Goal: Task Accomplishment & Management: Manage account settings

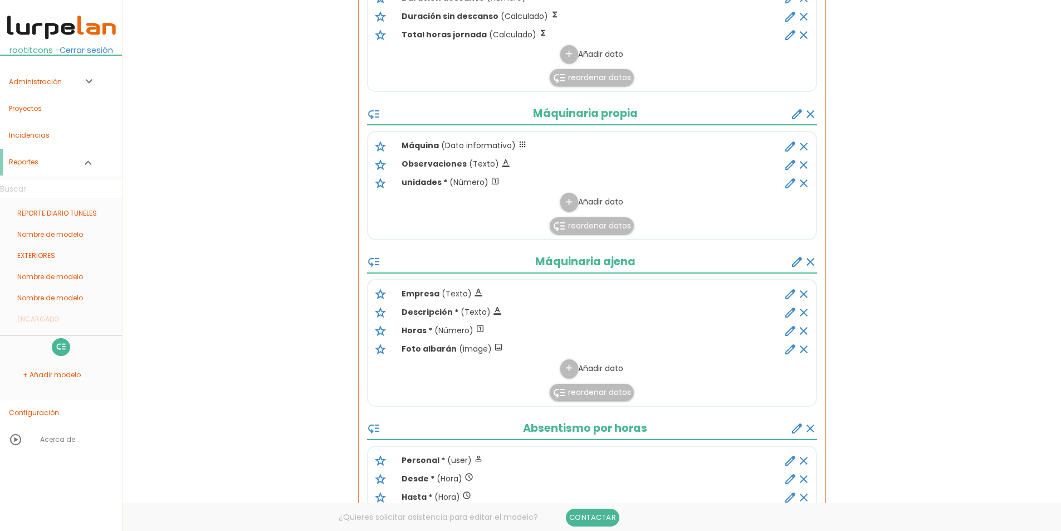
scroll to position [669, 0]
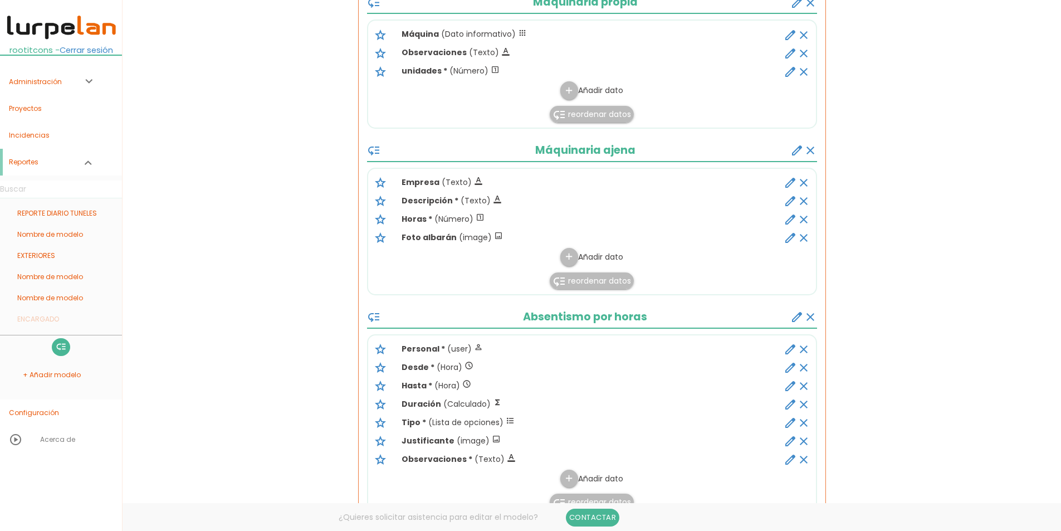
click at [792, 152] on icon "create" at bounding box center [797, 150] width 13 height 13
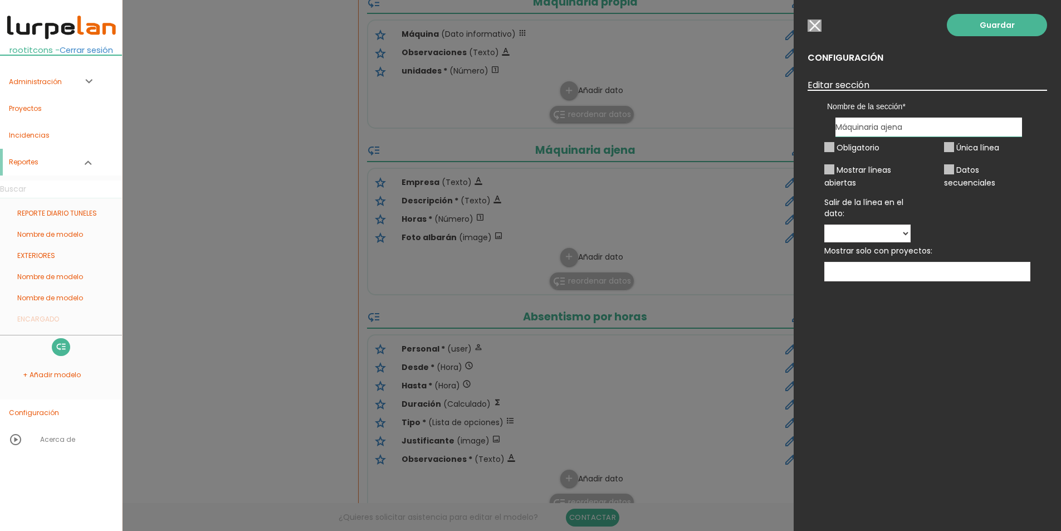
click at [832, 169] on ins at bounding box center [829, 169] width 10 height 10
click at [832, 170] on ins at bounding box center [829, 169] width 10 height 10
click at [832, 147] on ins at bounding box center [829, 147] width 10 height 10
click at [810, 24] on input "button" at bounding box center [815, 25] width 14 height 12
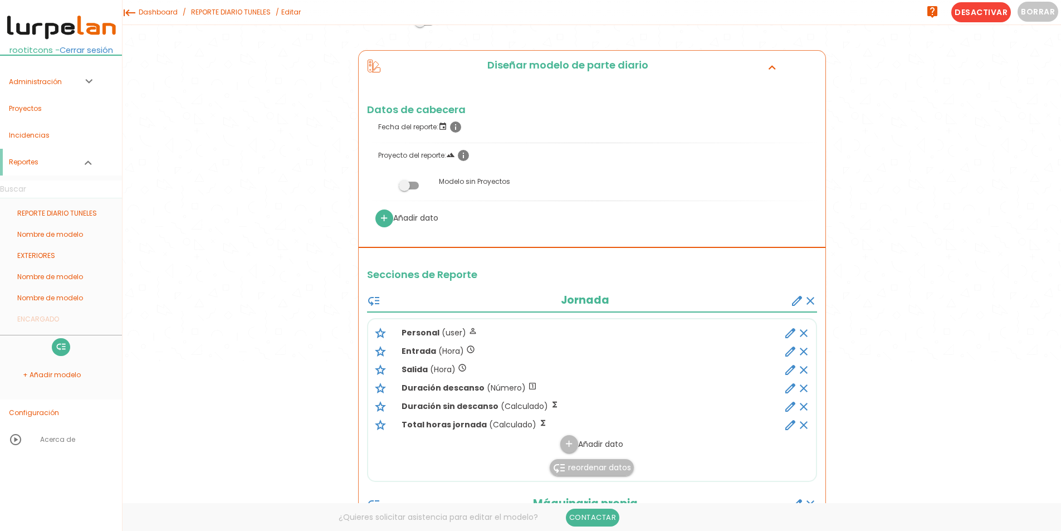
scroll to position [0, 0]
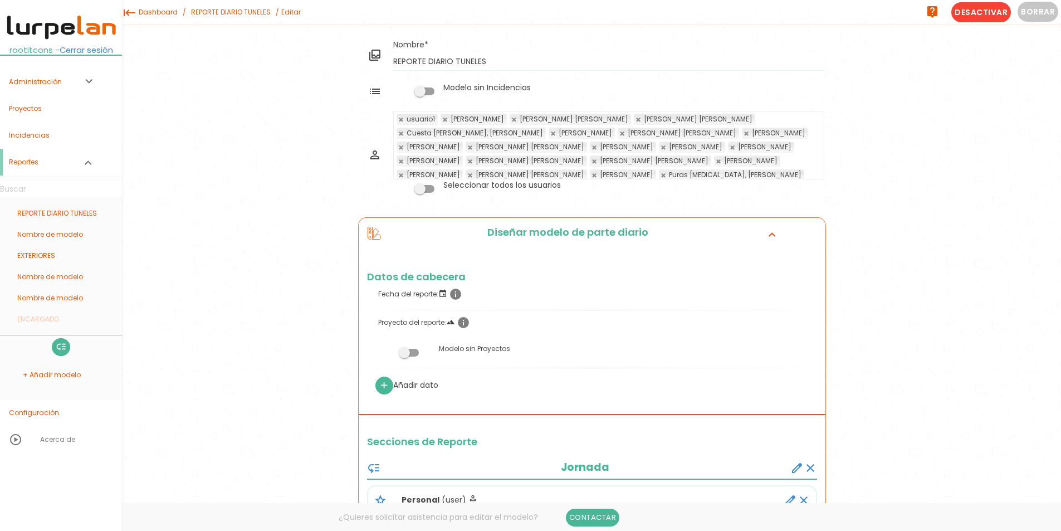
click at [97, 52] on link "Cerrar sesión" at bounding box center [86, 50] width 53 height 11
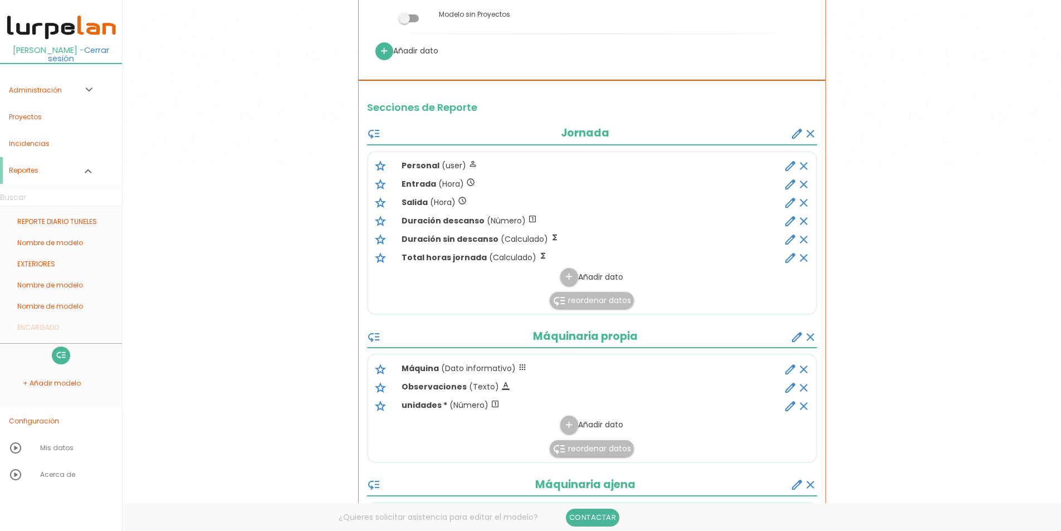
click at [798, 136] on icon "create" at bounding box center [797, 133] width 13 height 13
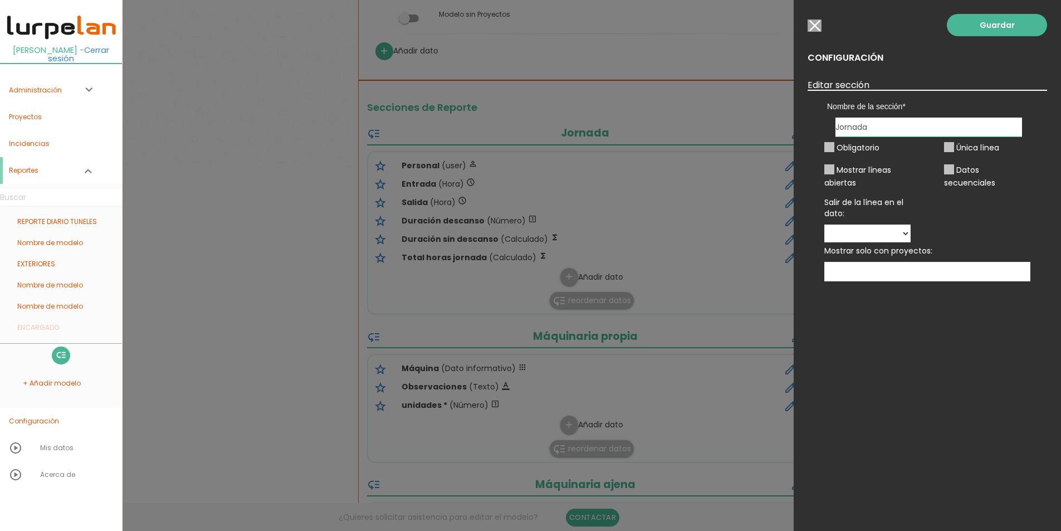
click at [949, 149] on ins at bounding box center [949, 147] width 10 height 10
click at [719, 102] on div at bounding box center [530, 198] width 1061 height 663
click at [819, 26] on input "button" at bounding box center [815, 25] width 14 height 12
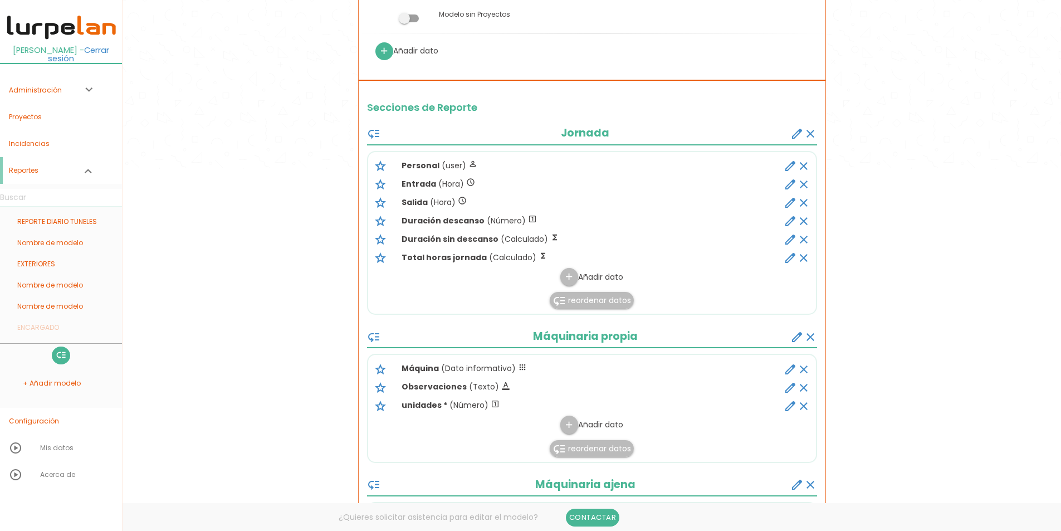
click at [791, 170] on icon "edit" at bounding box center [790, 165] width 13 height 13
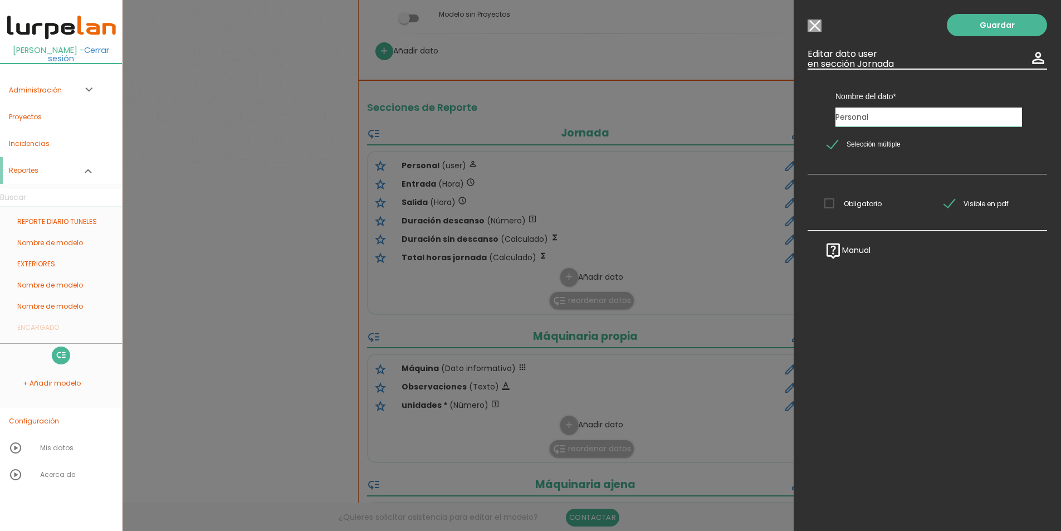
click at [832, 202] on span "Obligatorio" at bounding box center [852, 204] width 57 height 14
click at [0, 0] on input "Obligatorio" at bounding box center [0, 0] width 0 height 0
click at [832, 204] on span "Obligatorio" at bounding box center [852, 204] width 57 height 14
click at [0, 0] on input "Obligatorio" at bounding box center [0, 0] width 0 height 0
click at [819, 33] on div "Guardar ESCOGE EL TIPO DE DATO looks_one NÚMERO format_color_text TEXTO access_…" at bounding box center [927, 265] width 267 height 531
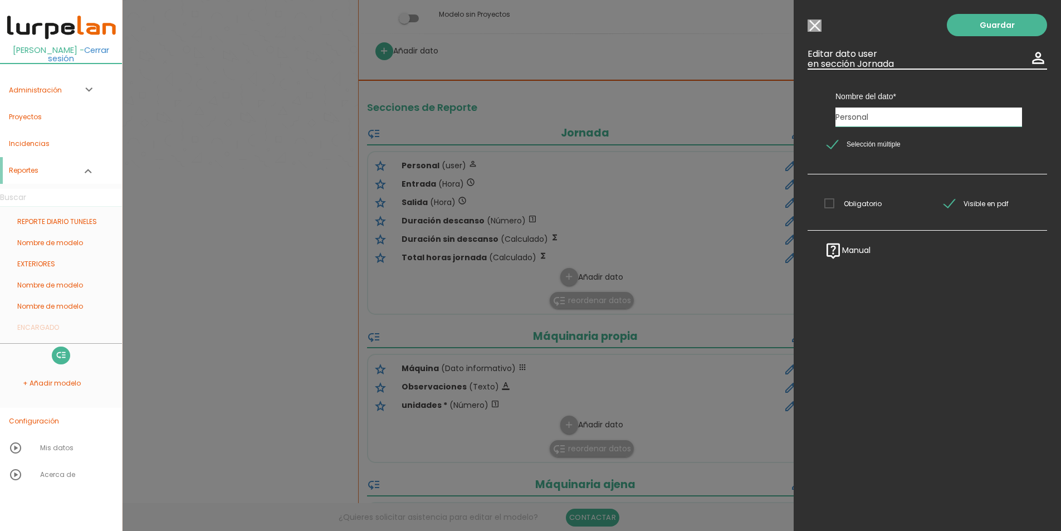
click at [810, 24] on input "Modelo sin Incidencias" at bounding box center [815, 25] width 14 height 12
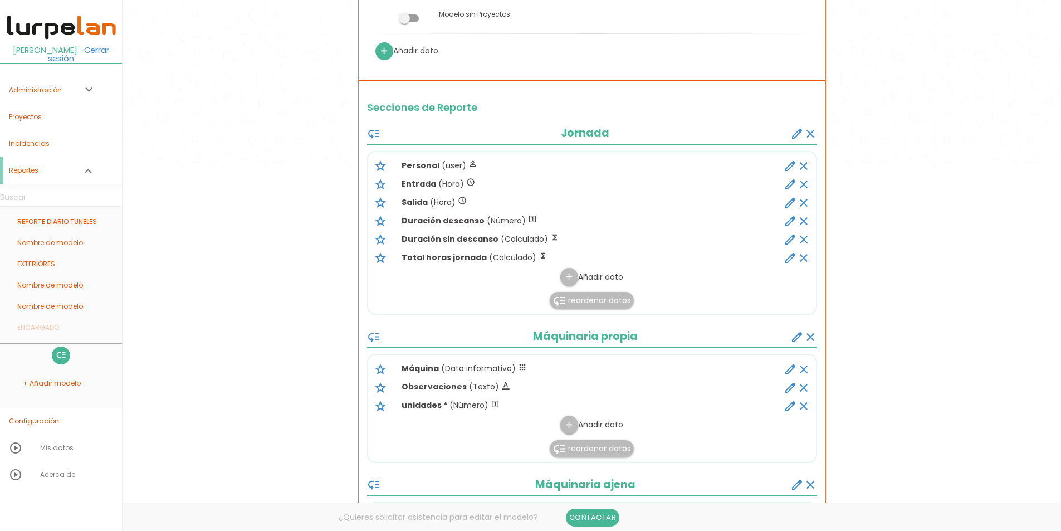
click at [801, 135] on icon "create" at bounding box center [797, 133] width 13 height 13
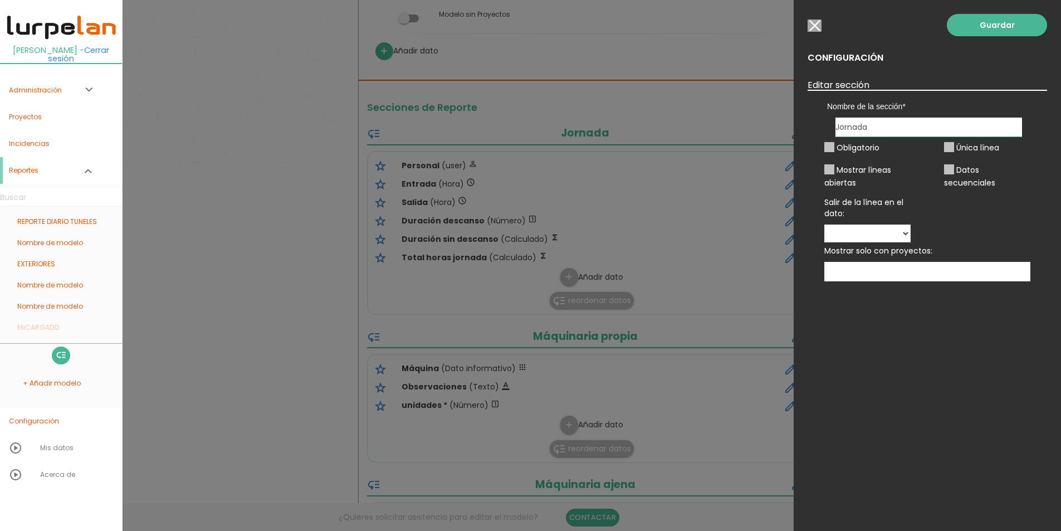
click at [832, 148] on ins at bounding box center [829, 147] width 10 height 10
click at [832, 168] on ins at bounding box center [829, 169] width 10 height 10
click at [813, 25] on input "button" at bounding box center [815, 25] width 14 height 12
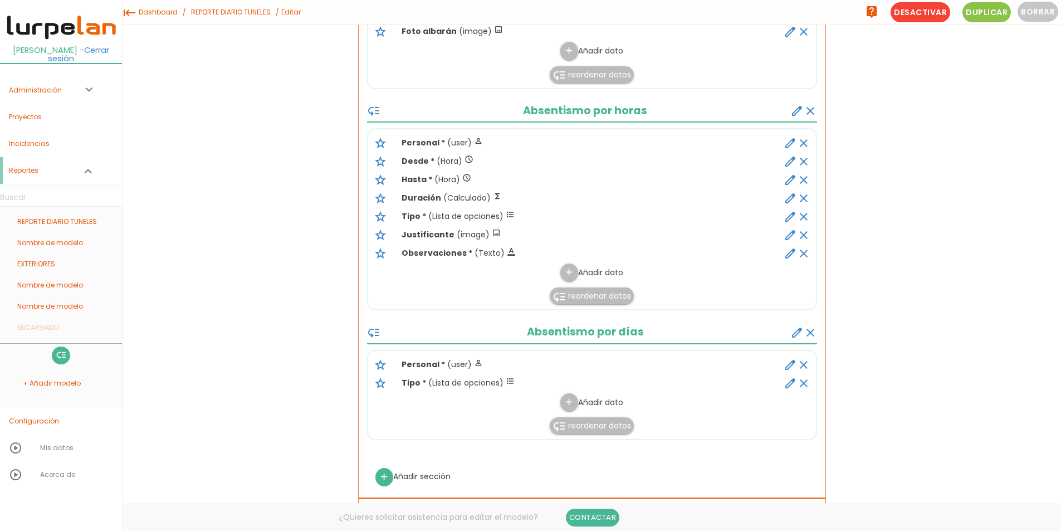
scroll to position [571, 0]
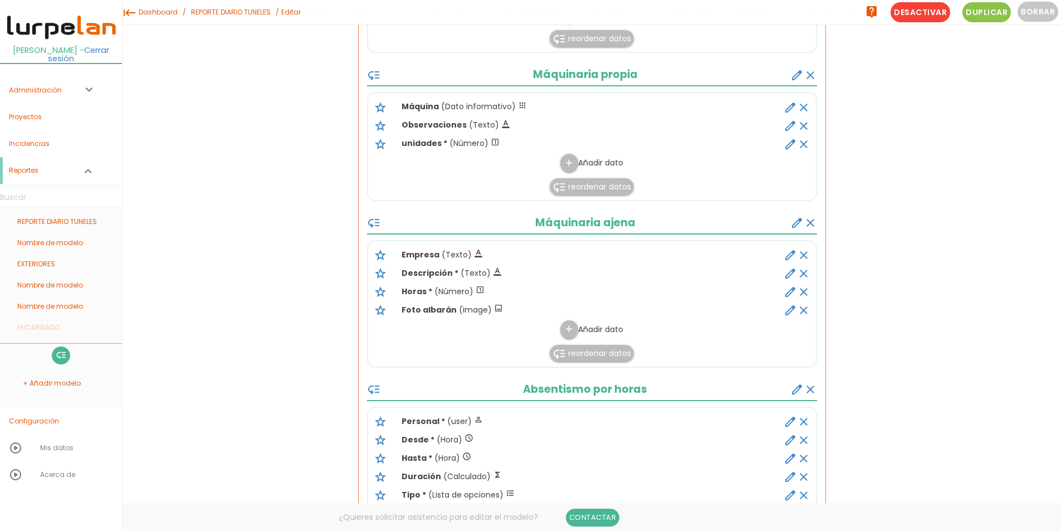
click at [232, 11] on link "REPORTE DIARIO TUNELES" at bounding box center [230, 12] width 85 height 25
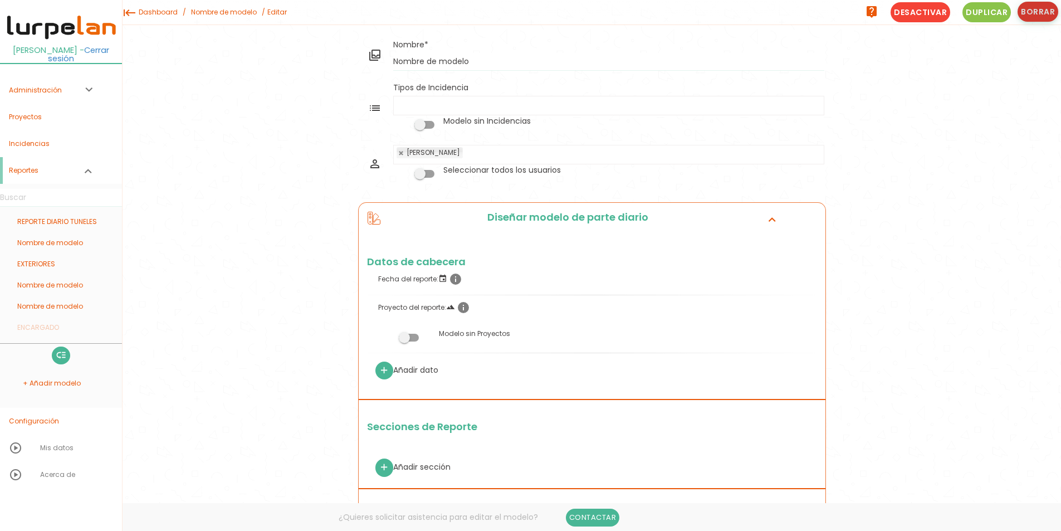
click at [1045, 10] on button "Borrar" at bounding box center [1038, 12] width 41 height 20
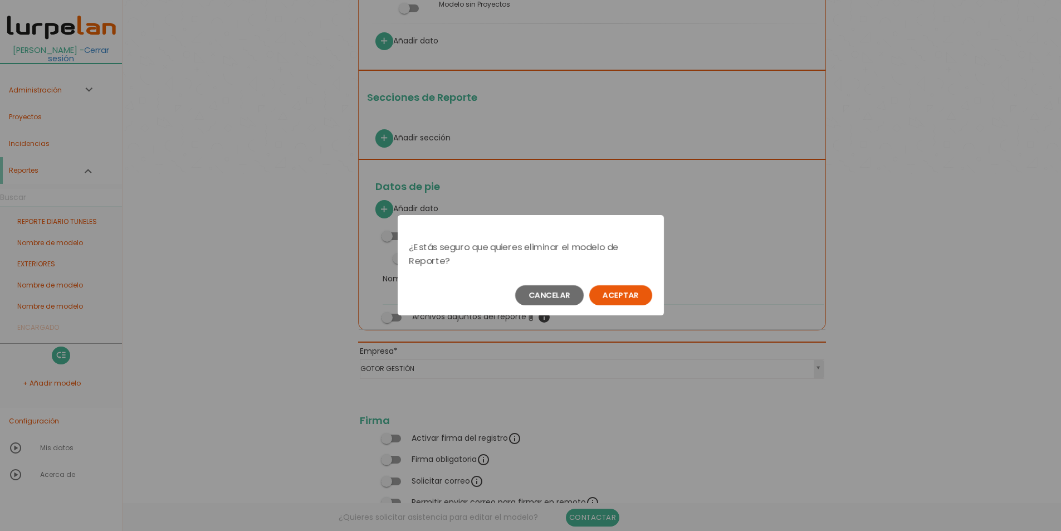
click at [646, 295] on button "Aceptar" at bounding box center [620, 295] width 63 height 20
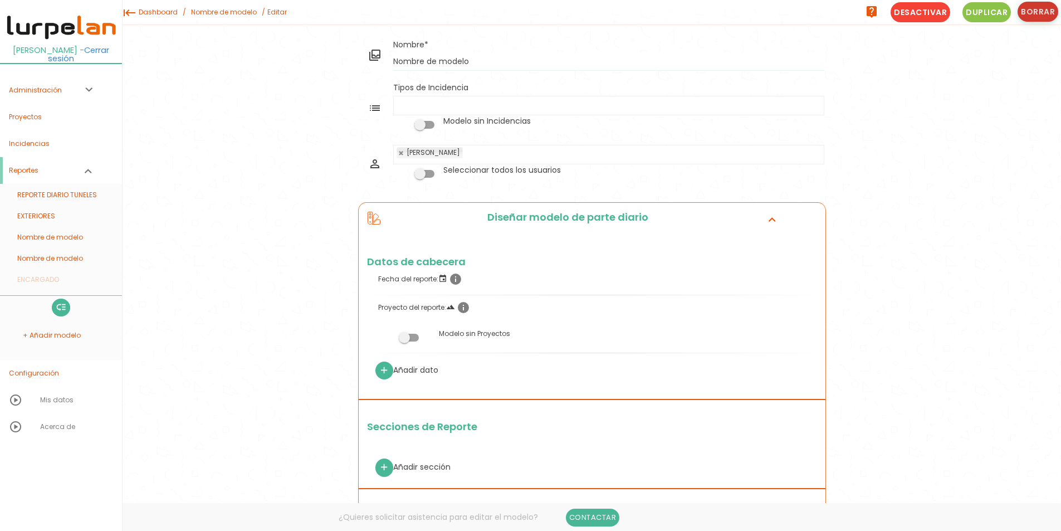
click at [1033, 13] on button "Borrar" at bounding box center [1038, 12] width 41 height 20
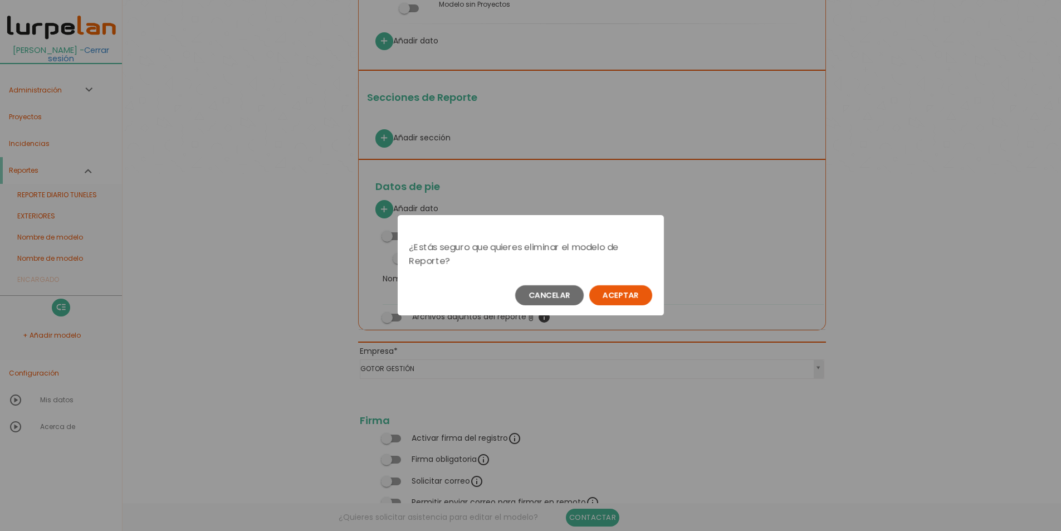
click at [637, 299] on button "Aceptar" at bounding box center [620, 295] width 63 height 20
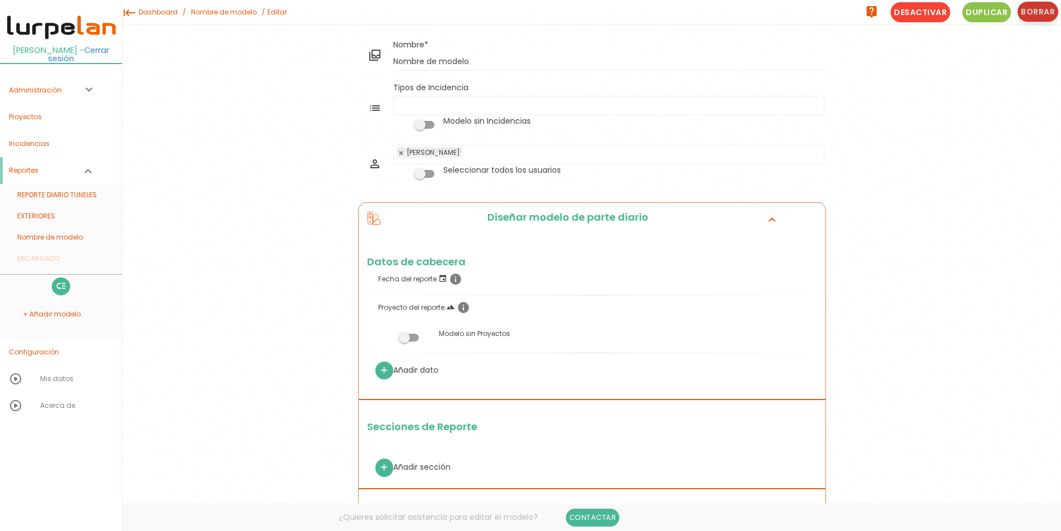
click at [1040, 13] on button "Borrar" at bounding box center [1038, 12] width 41 height 20
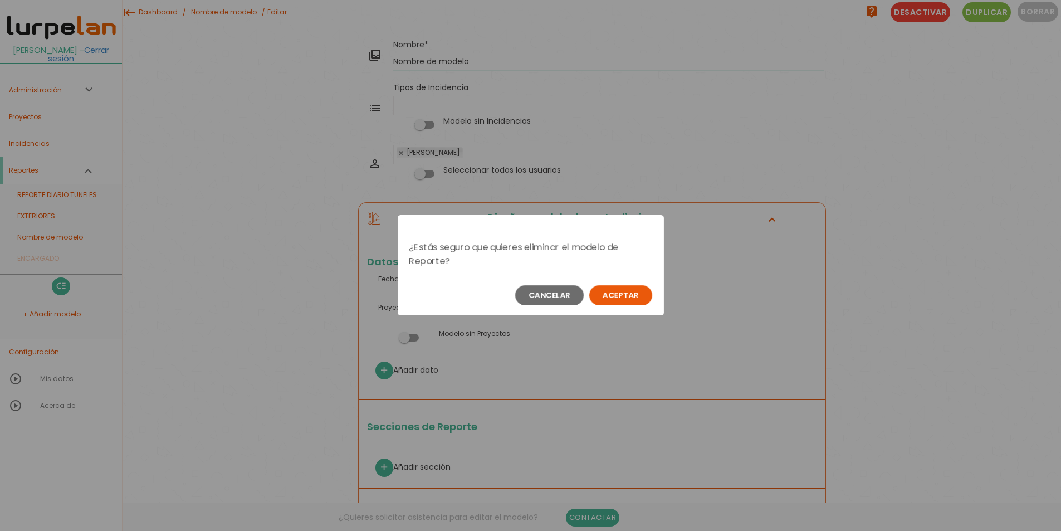
scroll to position [329, 0]
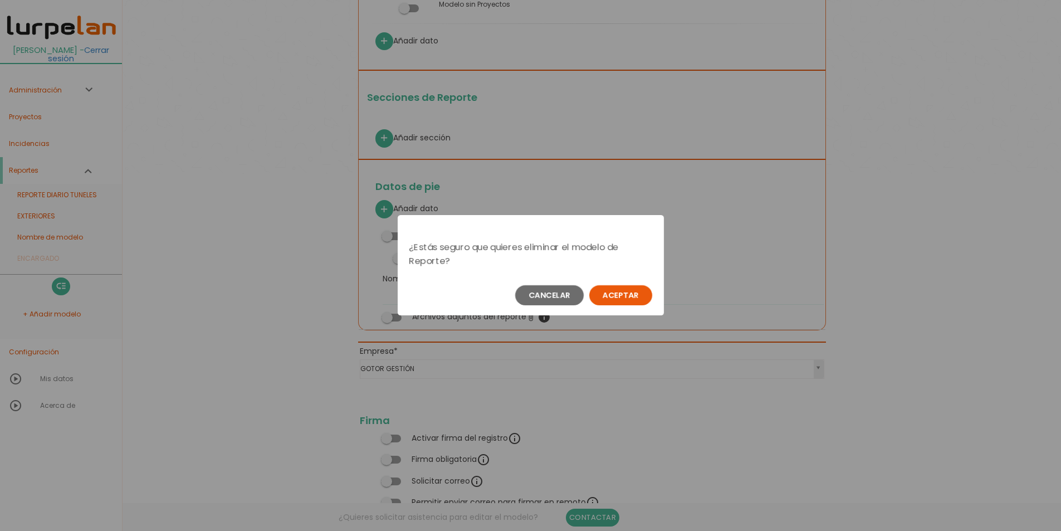
click at [626, 300] on button "Aceptar" at bounding box center [620, 295] width 63 height 20
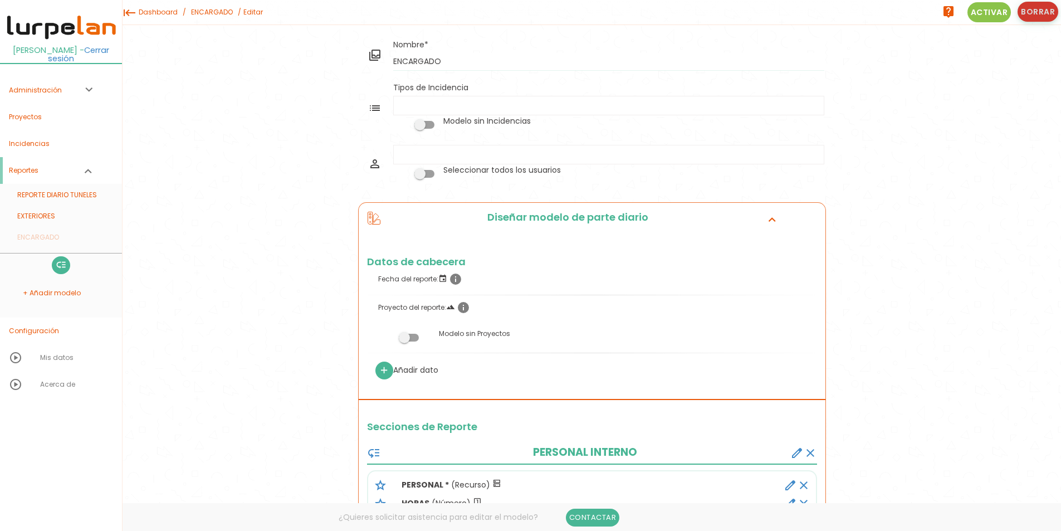
click at [1039, 8] on button "Borrar" at bounding box center [1038, 12] width 41 height 20
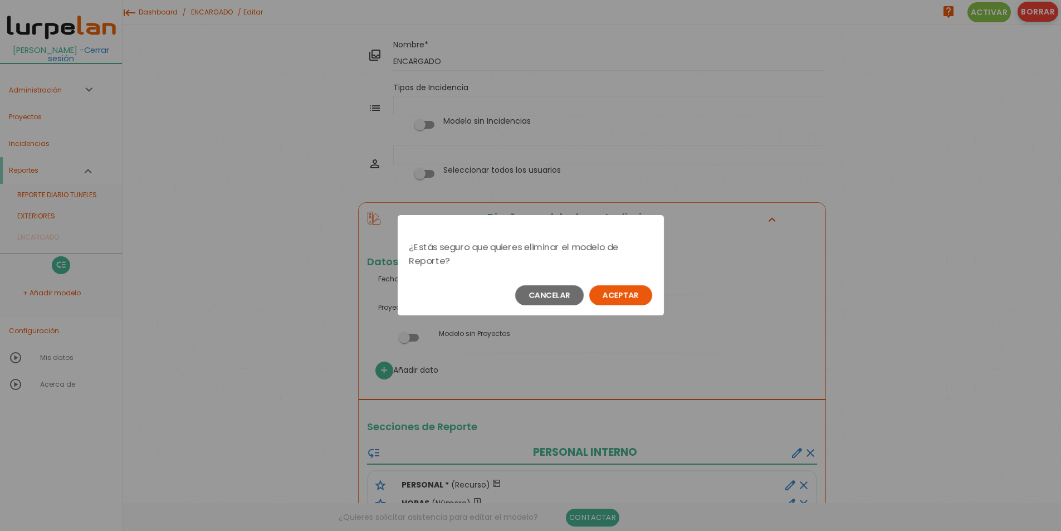
scroll to position [329, 0]
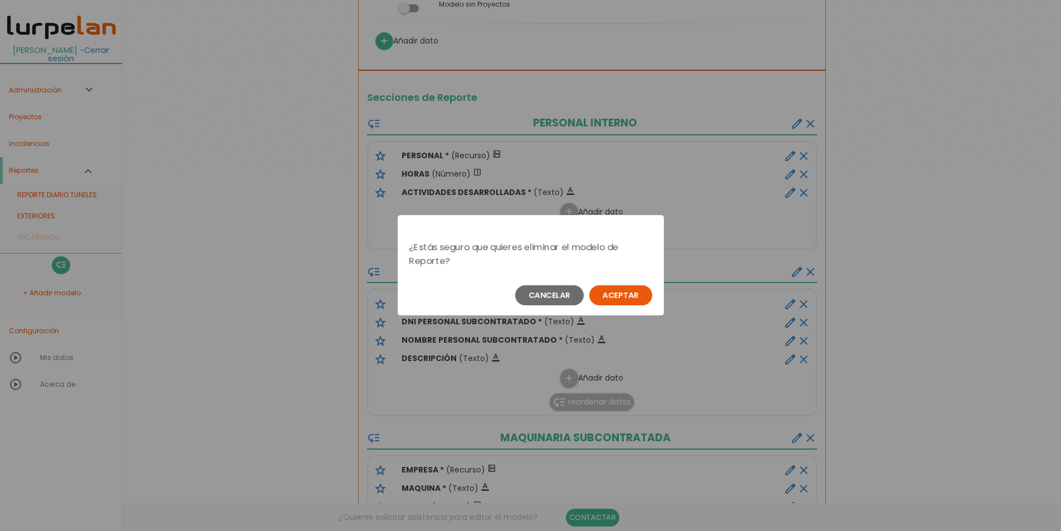
click at [626, 297] on button "Aceptar" at bounding box center [620, 295] width 63 height 20
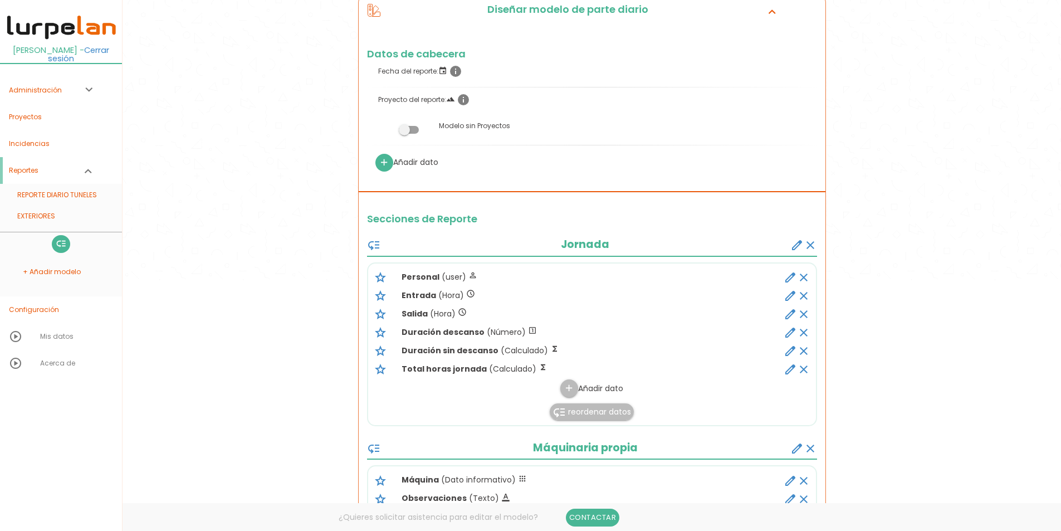
click at [799, 247] on icon "create" at bounding box center [797, 244] width 13 height 13
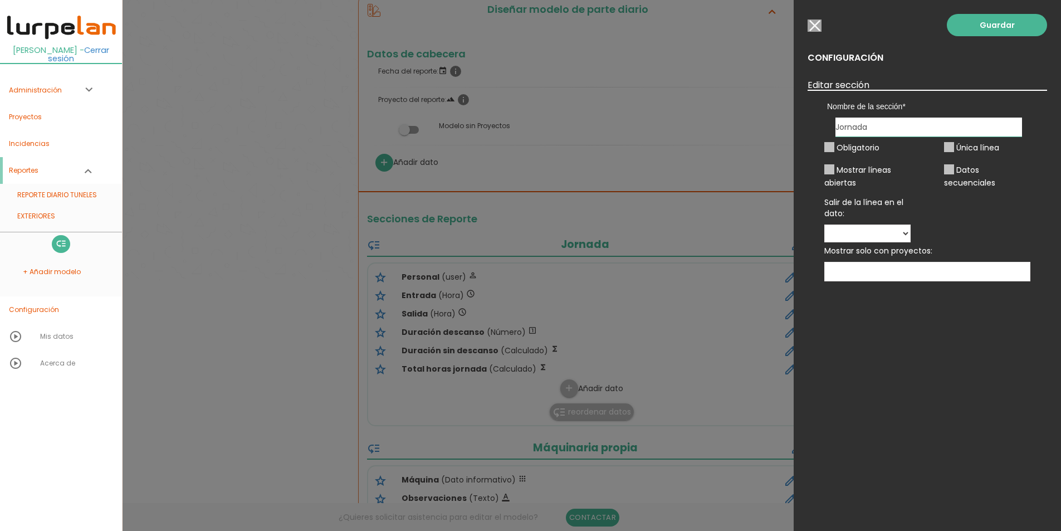
click at [815, 22] on input "button" at bounding box center [815, 25] width 14 height 12
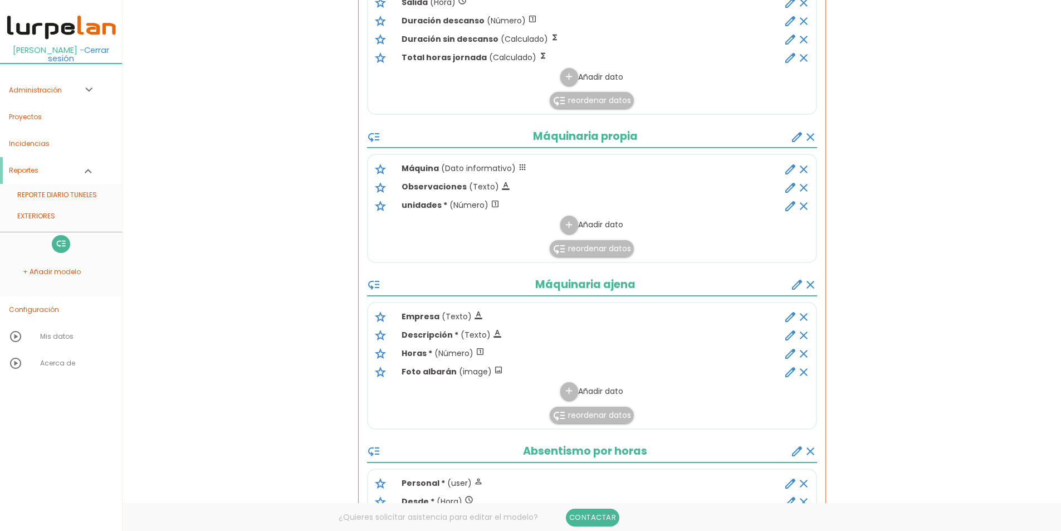
scroll to position [613, 0]
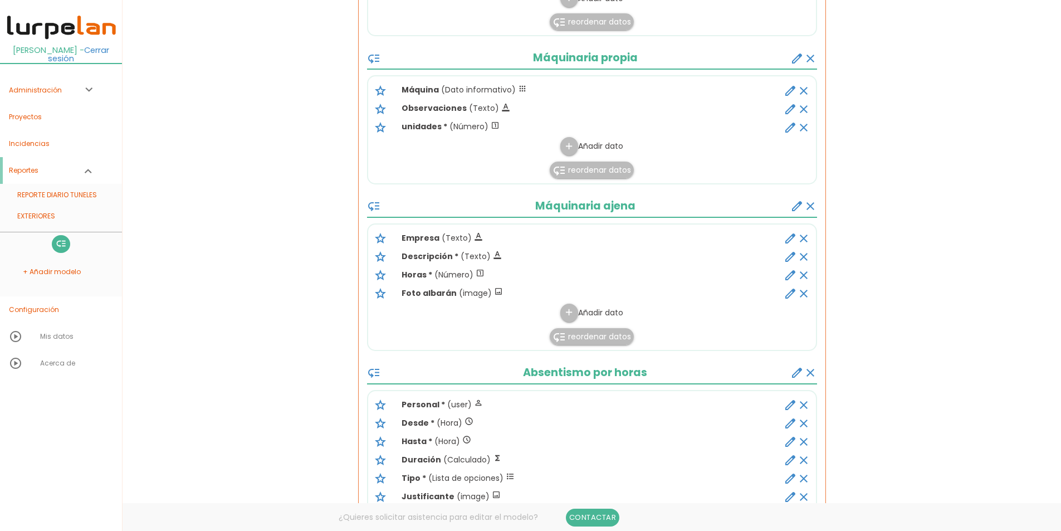
click at [799, 206] on icon "create" at bounding box center [797, 205] width 13 height 13
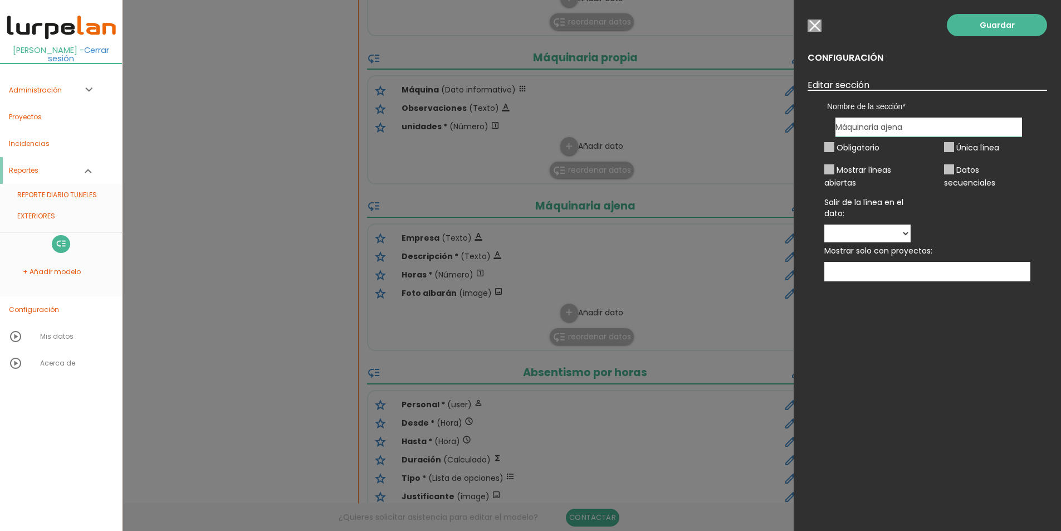
drag, startPoint x: 812, startPoint y: 26, endPoint x: 804, endPoint y: 25, distance: 8.0
click at [812, 26] on input "button" at bounding box center [815, 25] width 14 height 12
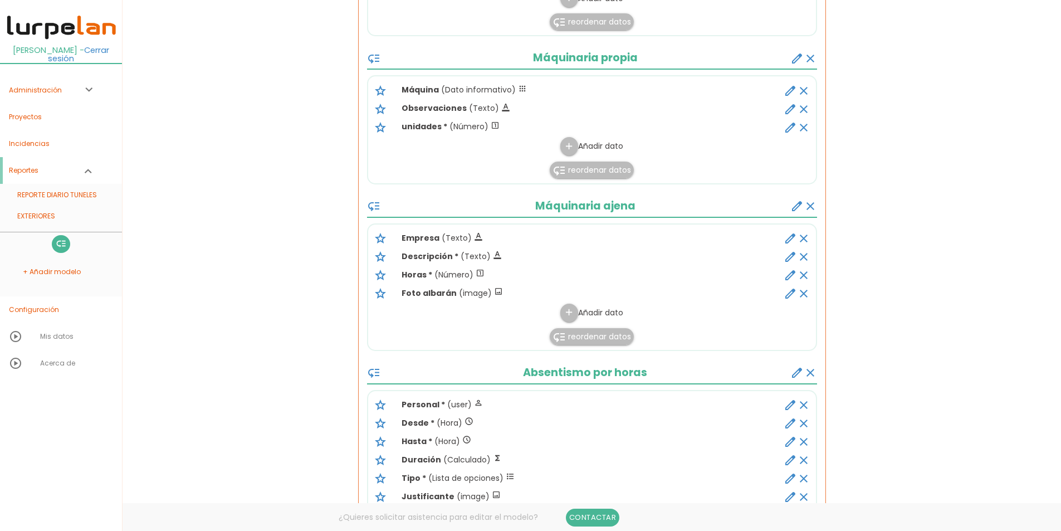
click at [69, 83] on link "Administración expand_more" at bounding box center [61, 90] width 122 height 27
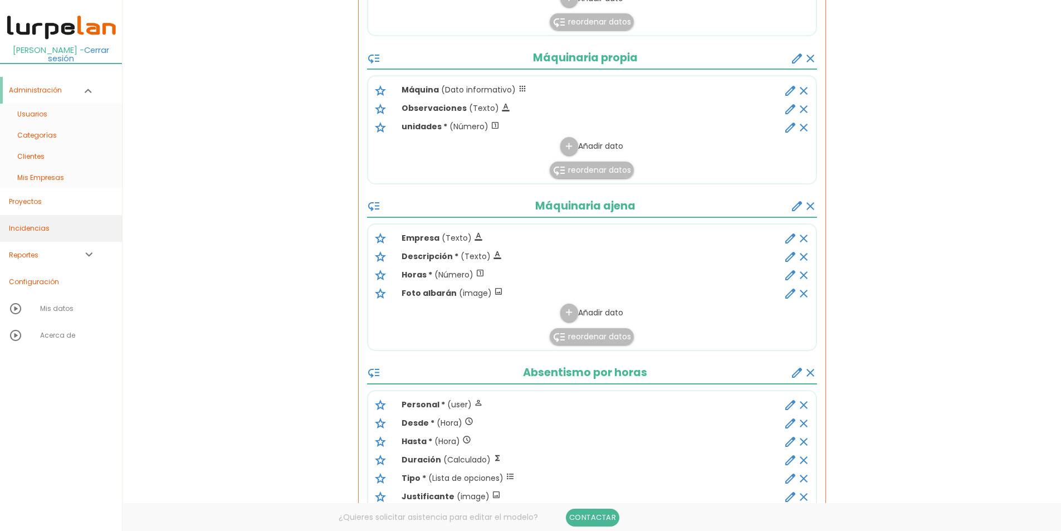
click at [50, 215] on link "Incidencias" at bounding box center [61, 228] width 122 height 27
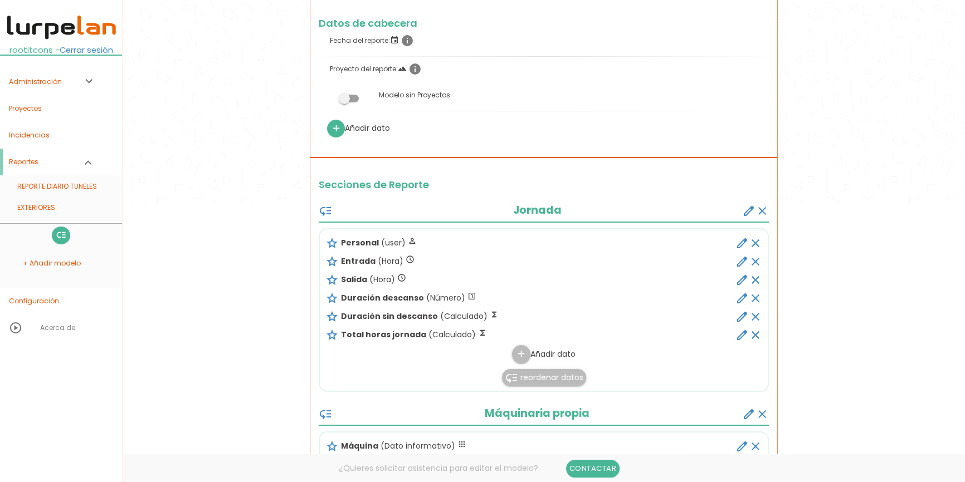
scroll to position [253, 0]
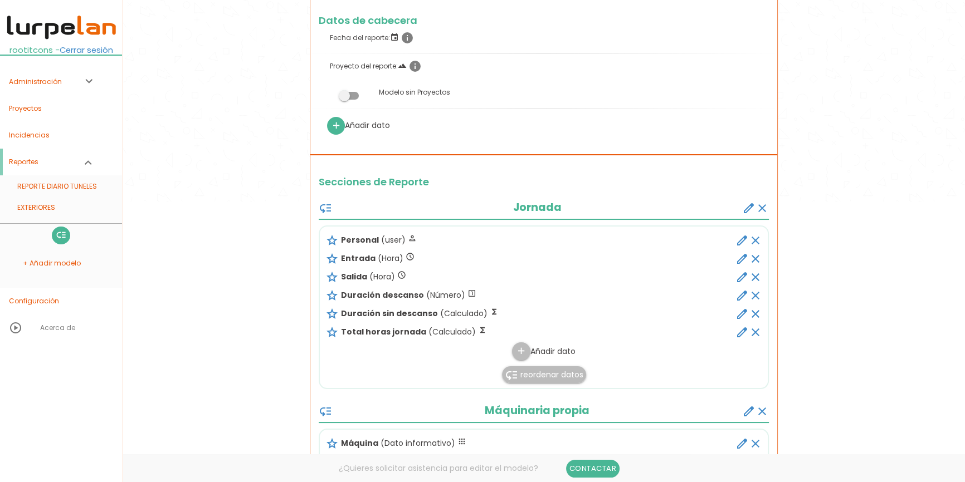
click at [744, 209] on icon "create" at bounding box center [748, 208] width 13 height 13
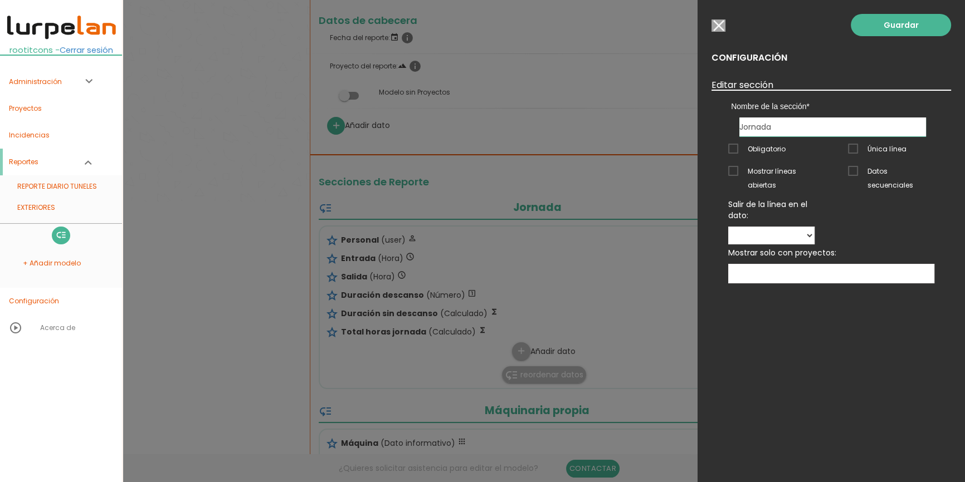
click at [724, 30] on input "button" at bounding box center [718, 25] width 14 height 12
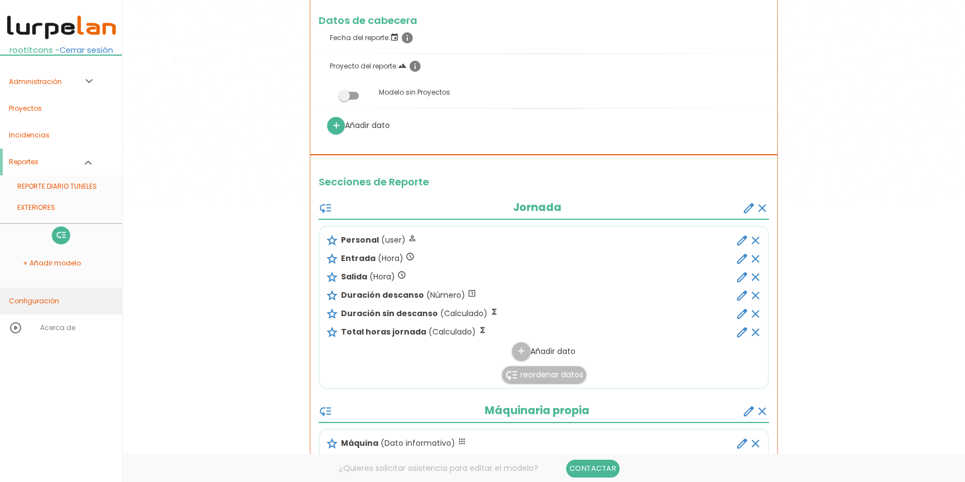
click at [46, 295] on link "Configuración" at bounding box center [61, 301] width 122 height 27
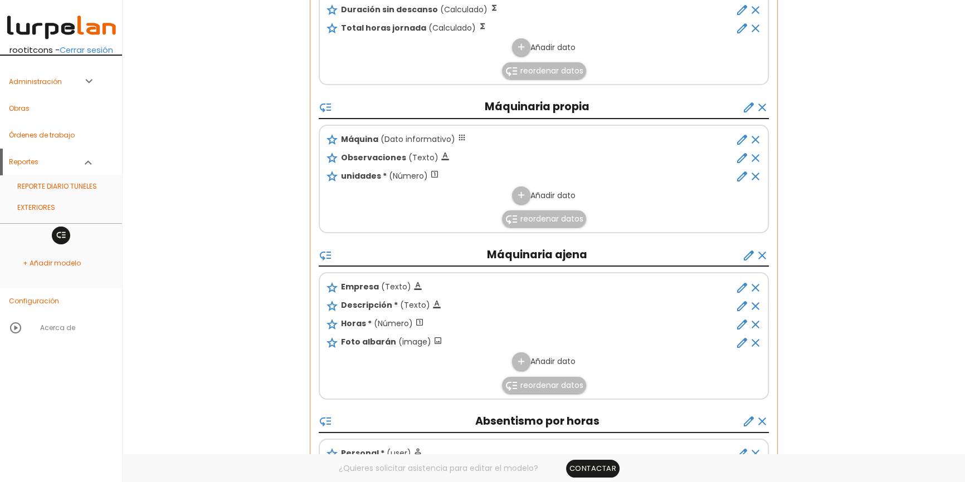
scroll to position [709, 0]
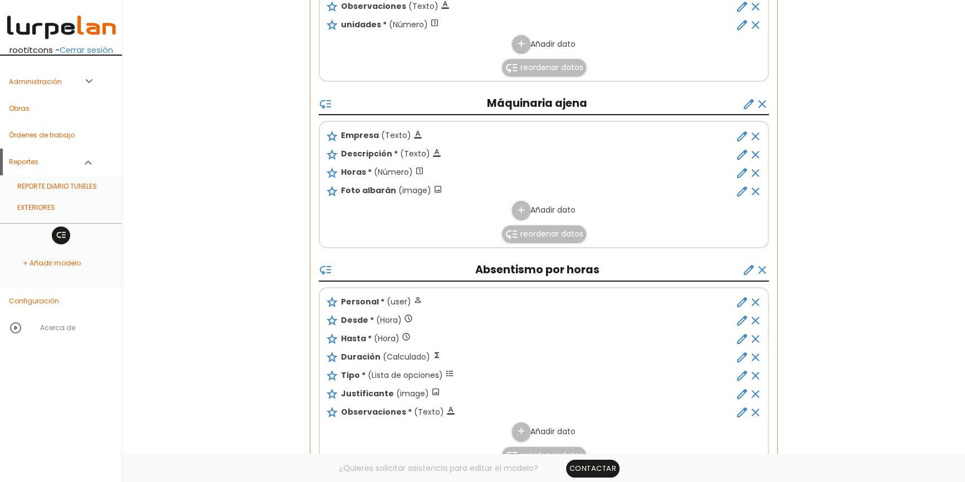
click at [750, 105] on icon "create" at bounding box center [748, 103] width 13 height 13
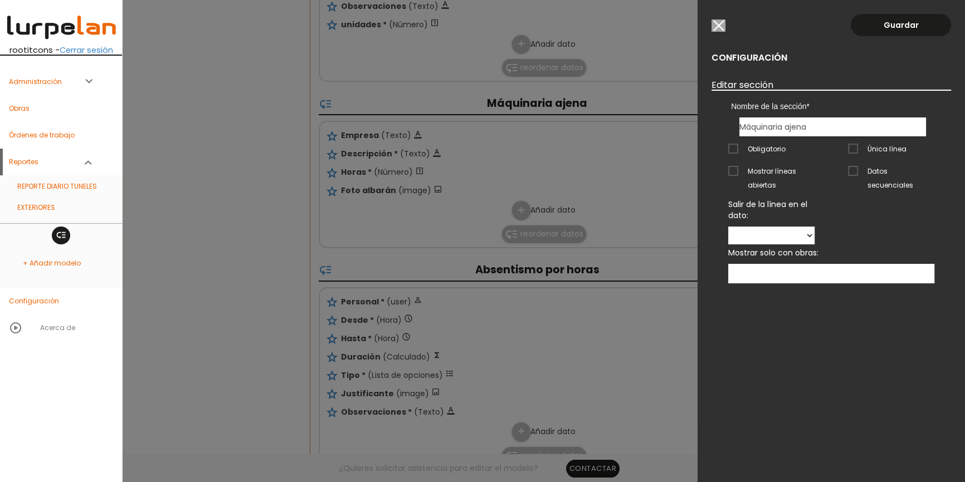
click at [757, 147] on span "Obligatorio" at bounding box center [756, 149] width 57 height 14
click at [0, 0] on input "Obligatorio" at bounding box center [0, 0] width 0 height 0
click at [891, 22] on link "Guardar" at bounding box center [901, 25] width 100 height 22
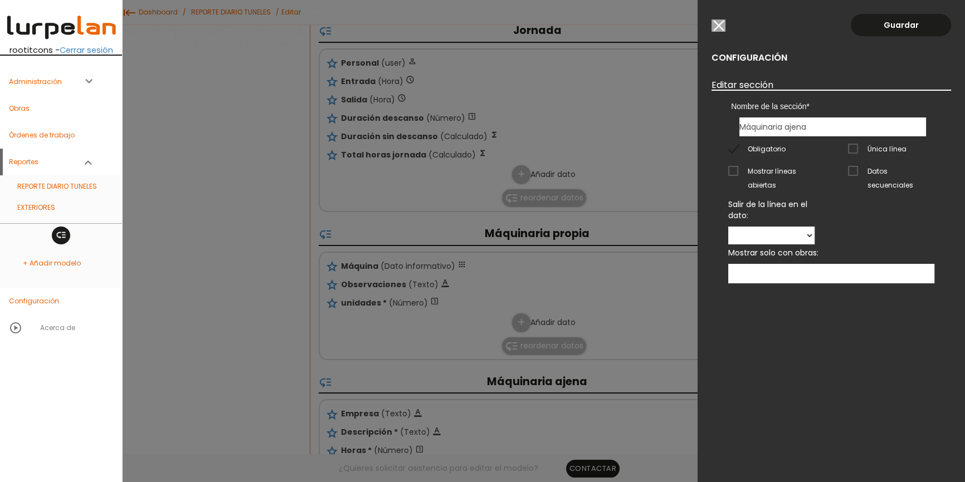
scroll to position [168, 0]
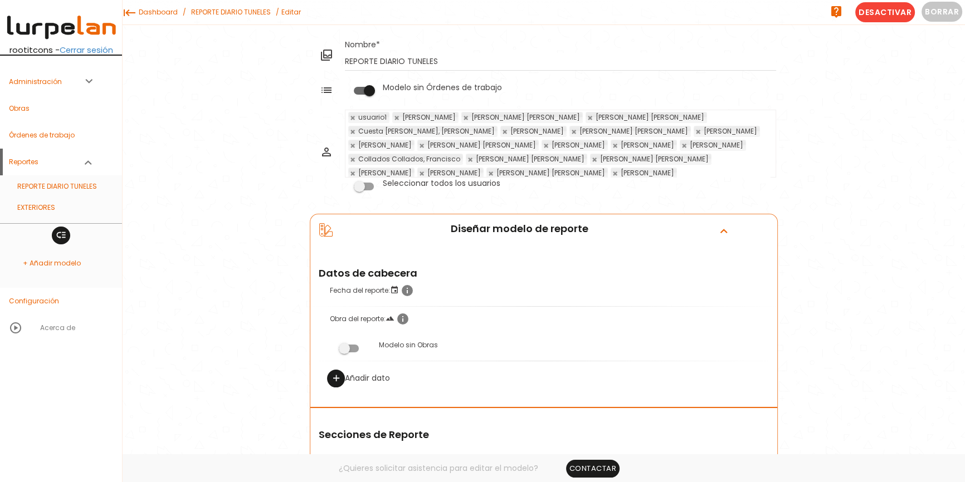
click at [229, 7] on link "REPORTE DIARIO TUNELES" at bounding box center [230, 12] width 85 height 25
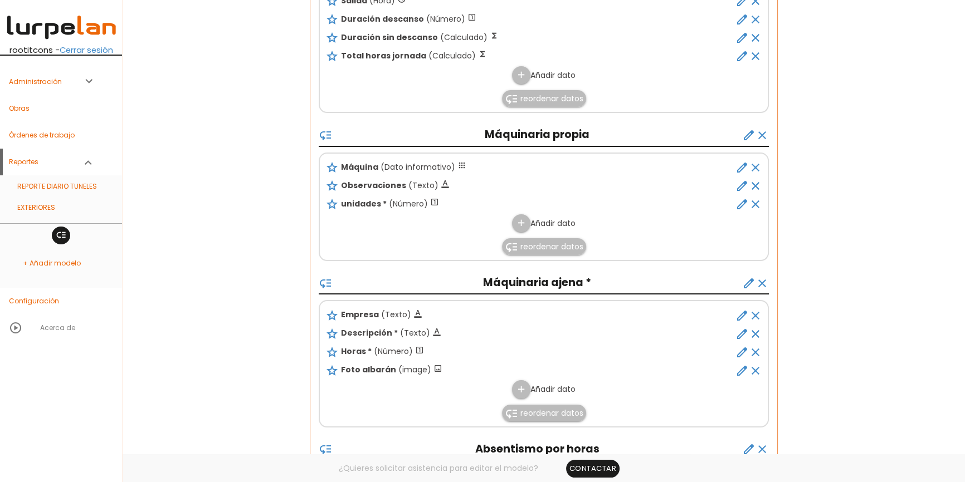
scroll to position [554, 0]
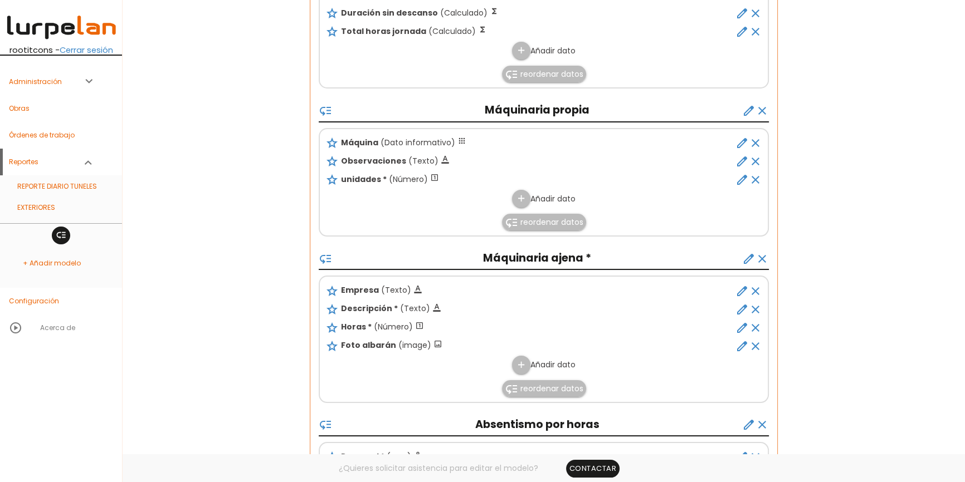
click at [747, 260] on icon "create" at bounding box center [748, 258] width 13 height 13
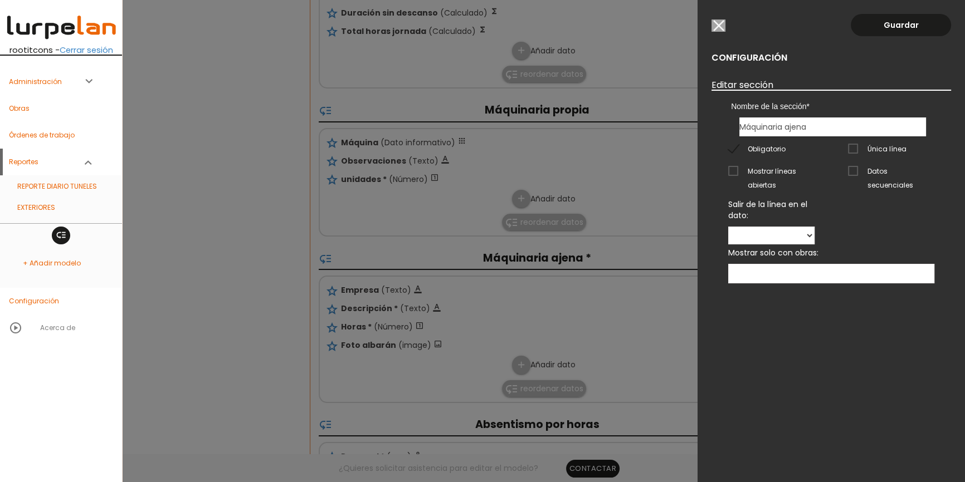
click at [731, 150] on span "Obligatorio" at bounding box center [756, 149] width 57 height 14
click at [0, 0] on input "Obligatorio" at bounding box center [0, 0] width 0 height 0
click at [896, 25] on link "Guardar" at bounding box center [901, 25] width 100 height 22
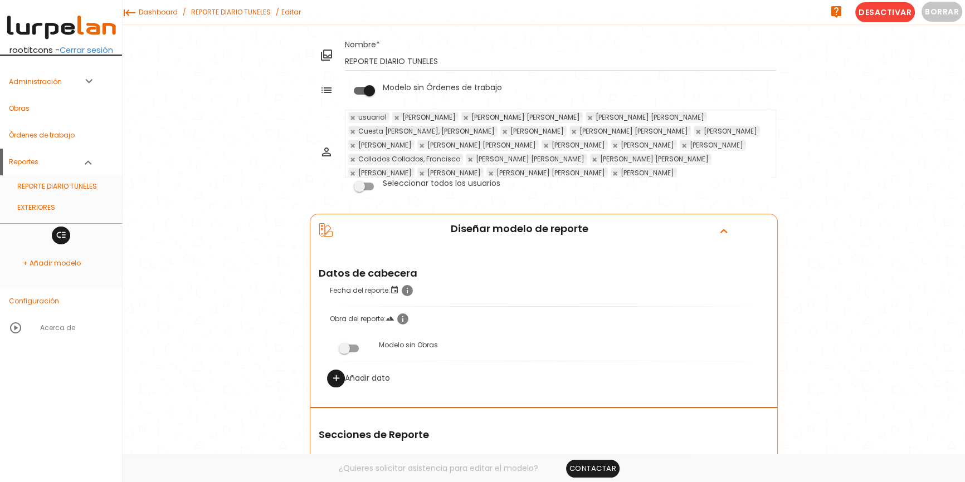
click at [724, 233] on icon "expand_more" at bounding box center [724, 230] width 18 height 14
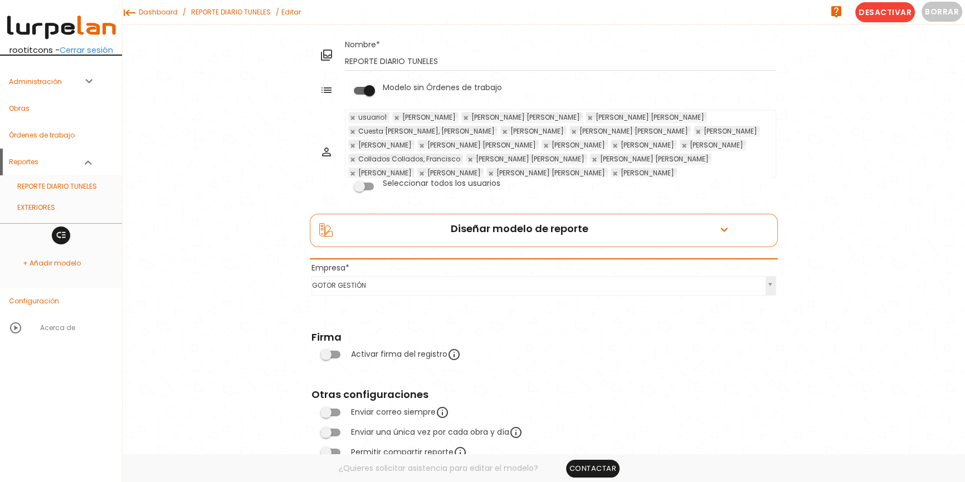
click at [724, 233] on icon "expand_more" at bounding box center [724, 230] width 18 height 14
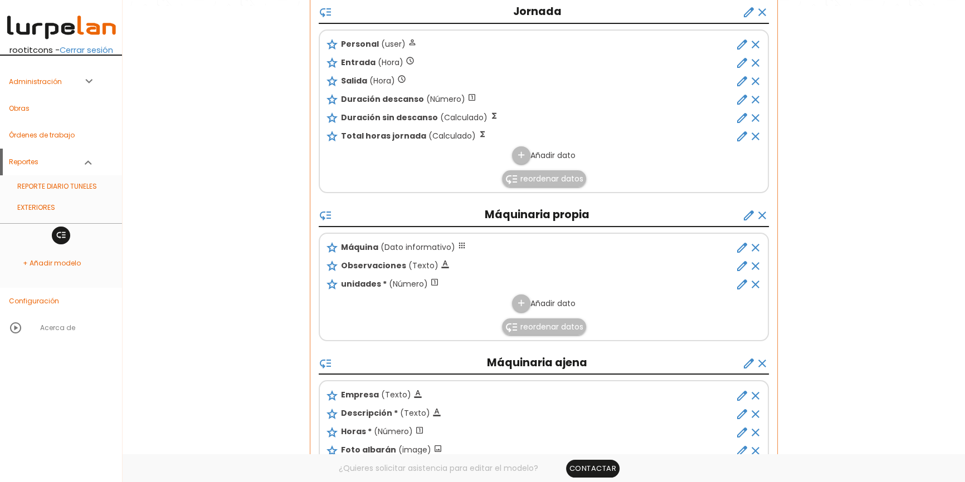
scroll to position [506, 0]
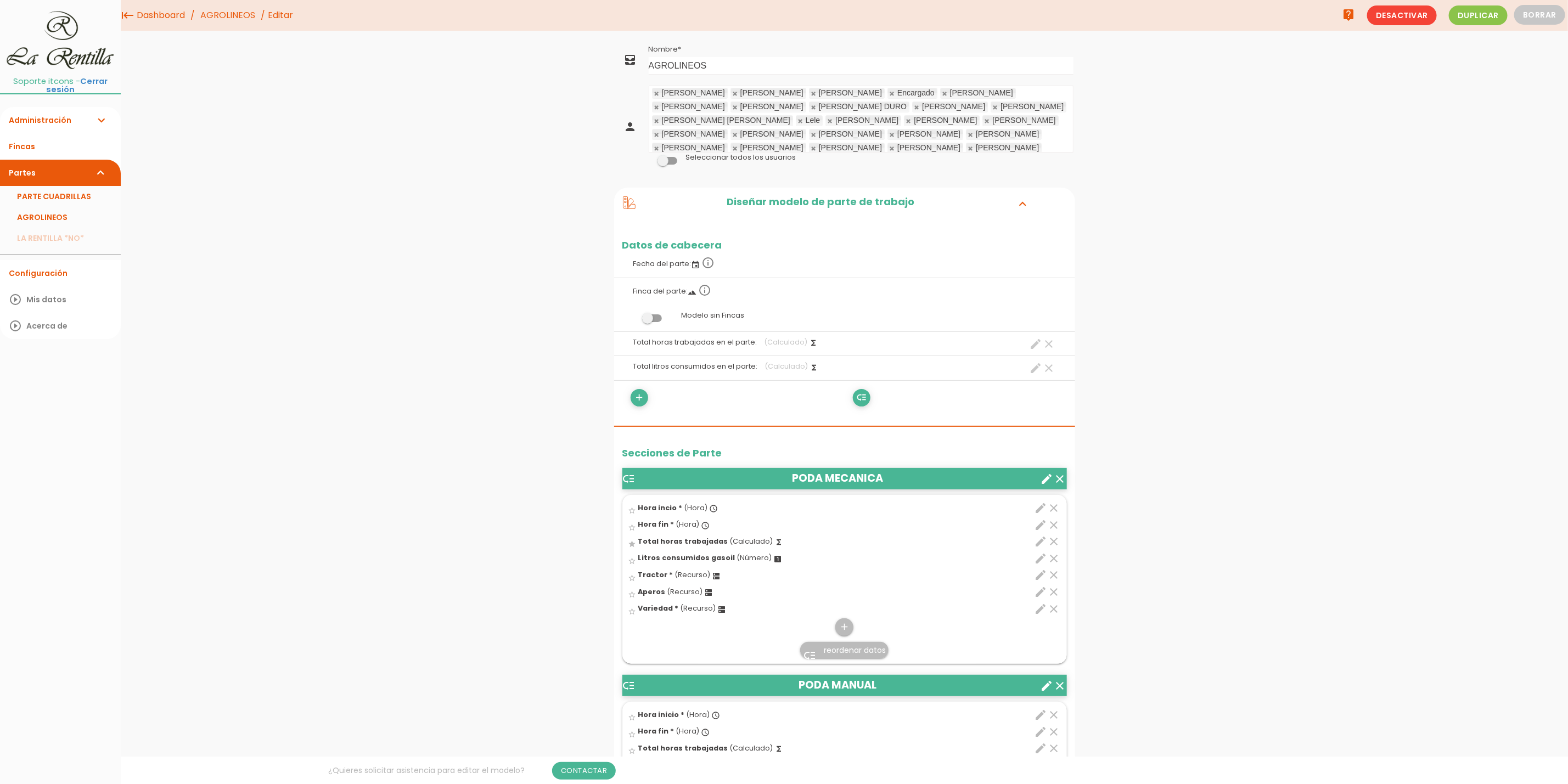
drag, startPoint x: 224, startPoint y: 14, endPoint x: 164, endPoint y: 20, distance: 60.3
click at [224, 14] on link "AGROLINEOS" at bounding box center [228, 15] width 60 height 31
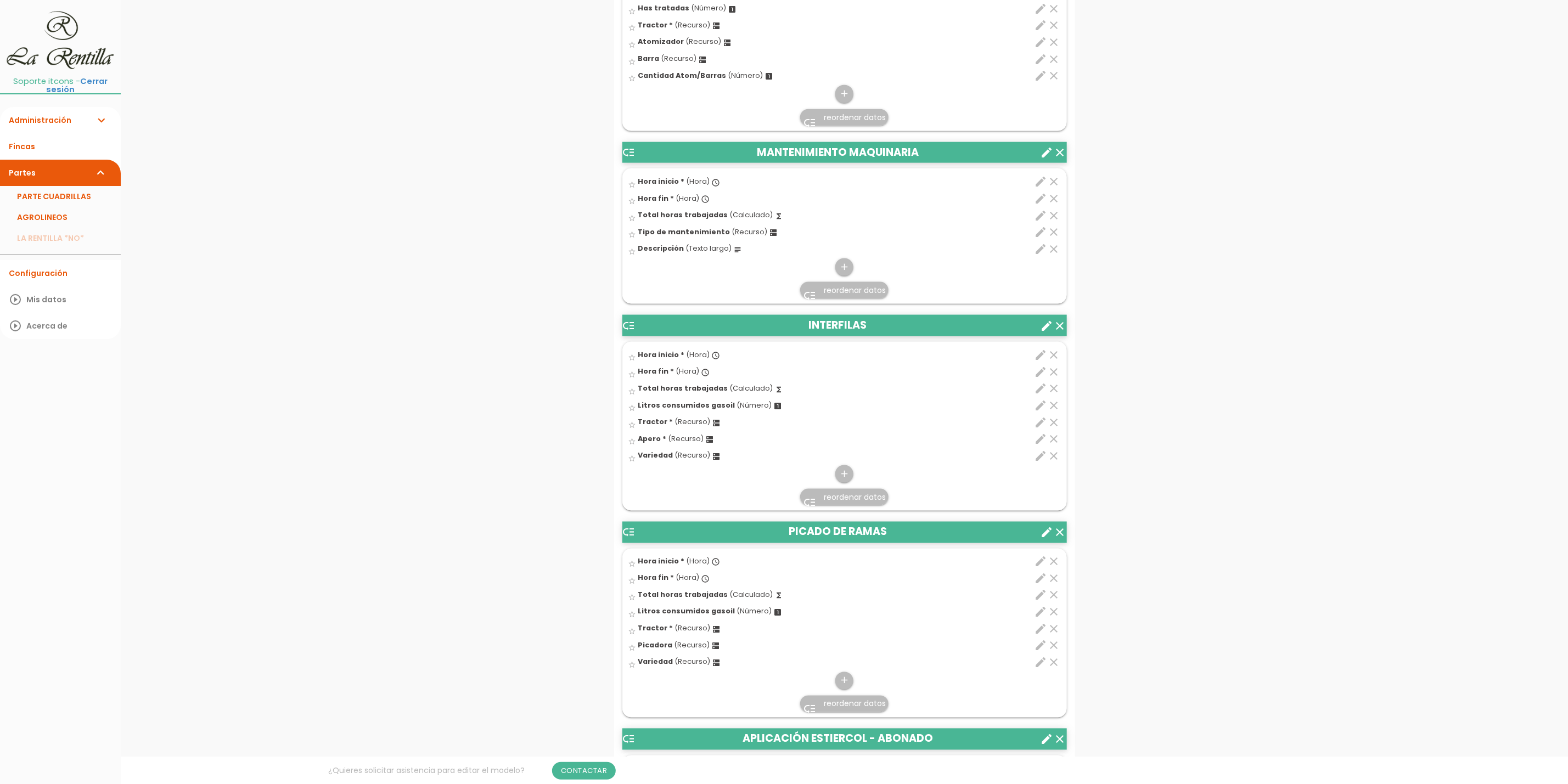
scroll to position [1152, 0]
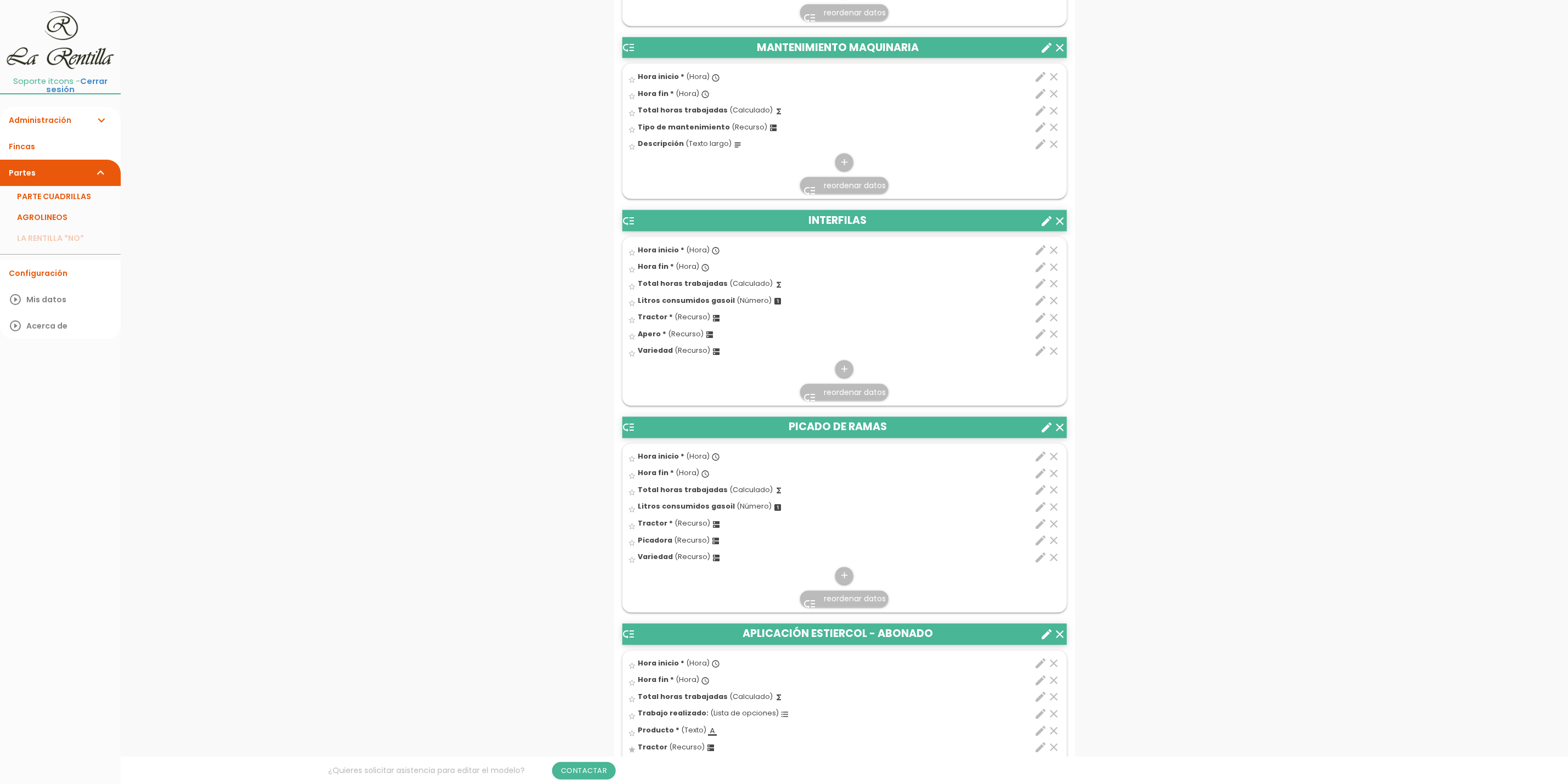
drag, startPoint x: 28, startPoint y: 203, endPoint x: 385, endPoint y: 176, distance: 358.0
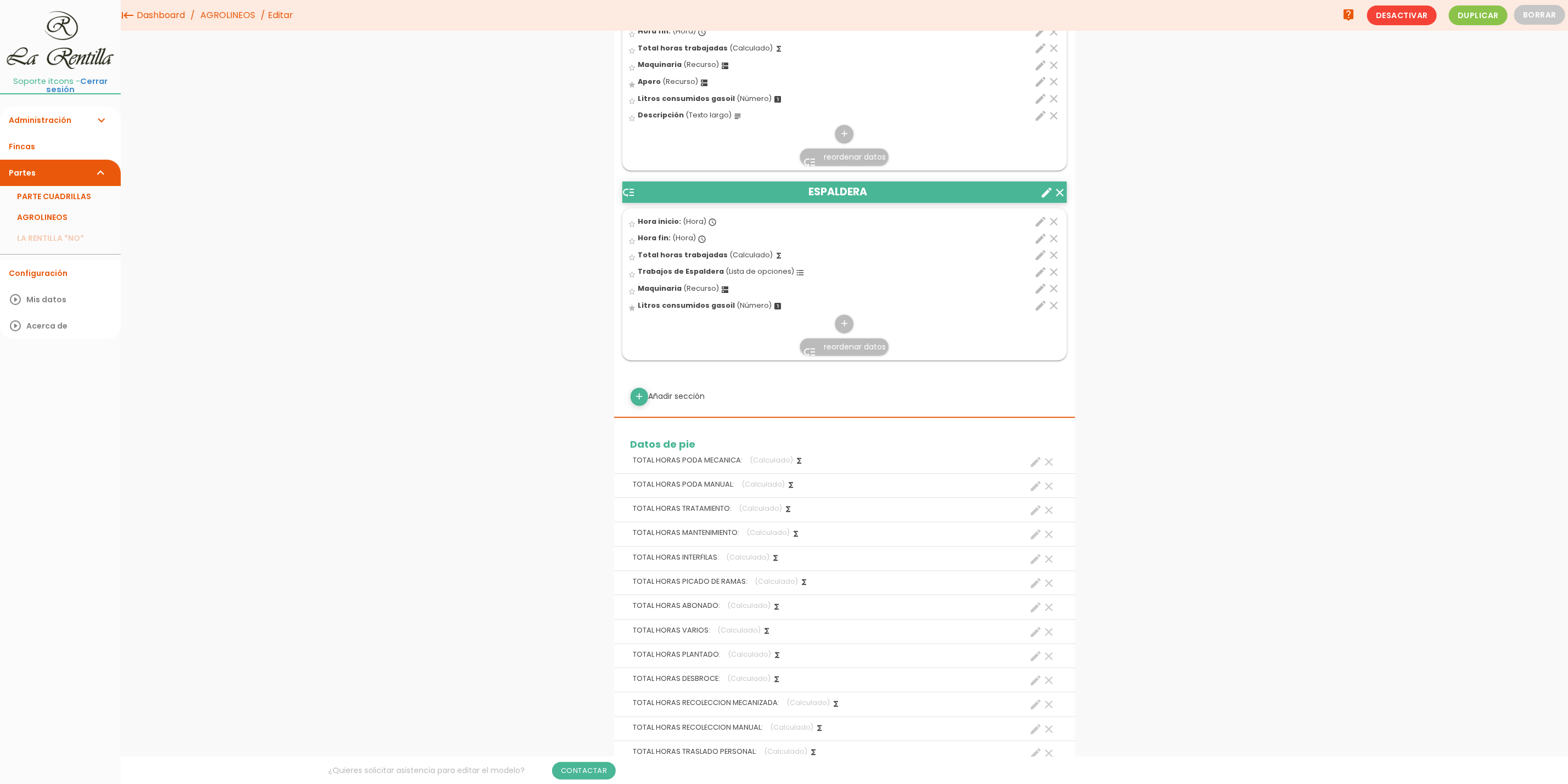
scroll to position [3703, 0]
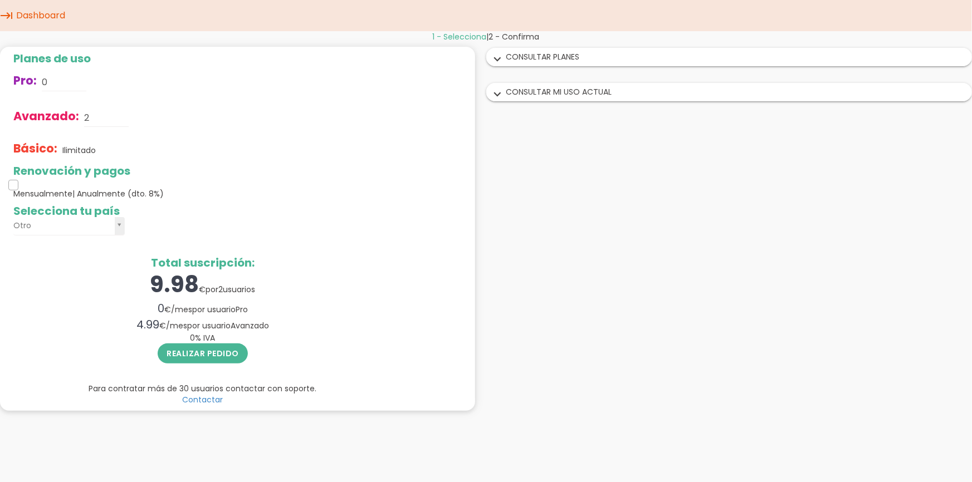
drag, startPoint x: 16, startPoint y: 184, endPoint x: 25, endPoint y: 185, distance: 8.4
click at [25, 185] on div at bounding box center [68, 186] width 111 height 6
click at [491, 95] on icon "expand_more" at bounding box center [498, 94] width 18 height 14
click at [491, 95] on icon "expand_more" at bounding box center [494, 94] width 18 height 14
